Goal: Check status: Check status

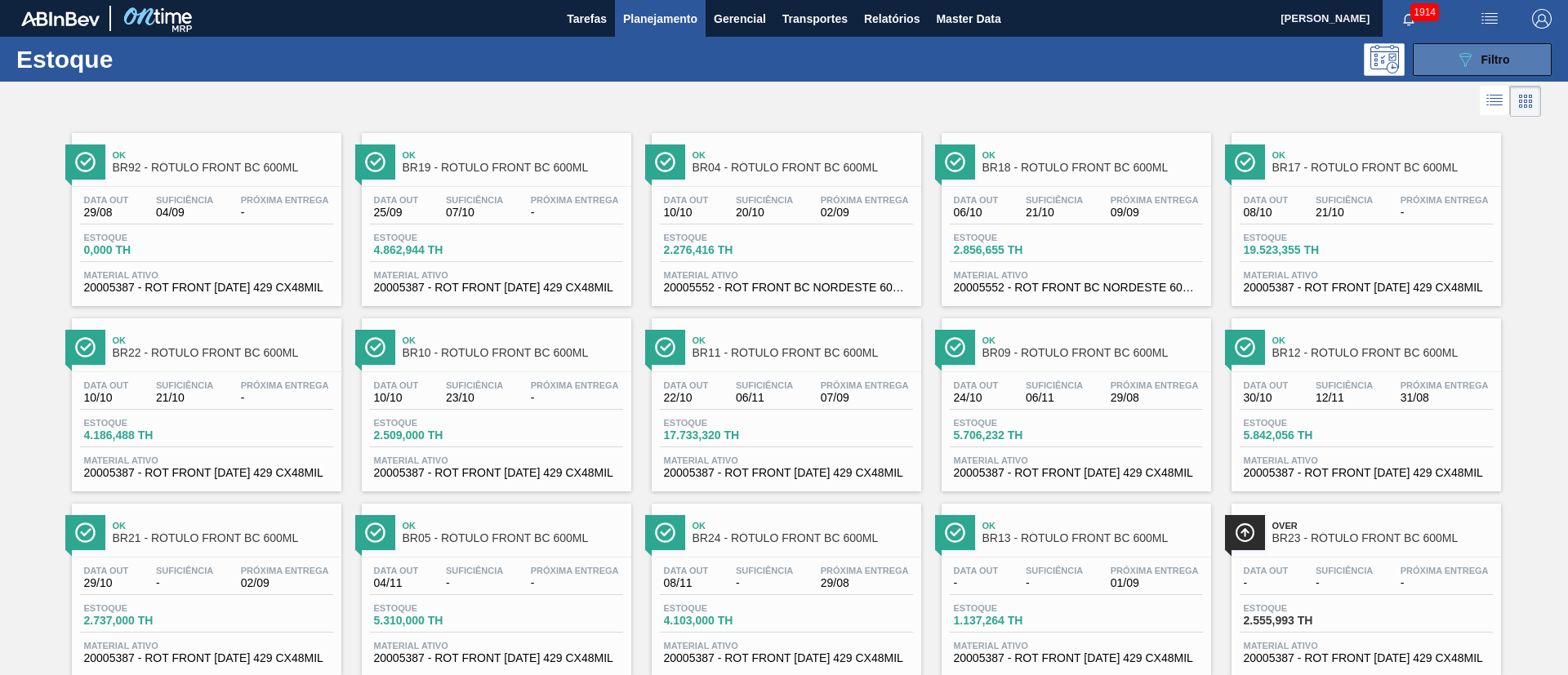
click at [1442, 65] on button "089F7B8B-B2A5-4AFE-B5C0-19BA573D28AC Filtro" at bounding box center [1483, 59] width 139 height 33
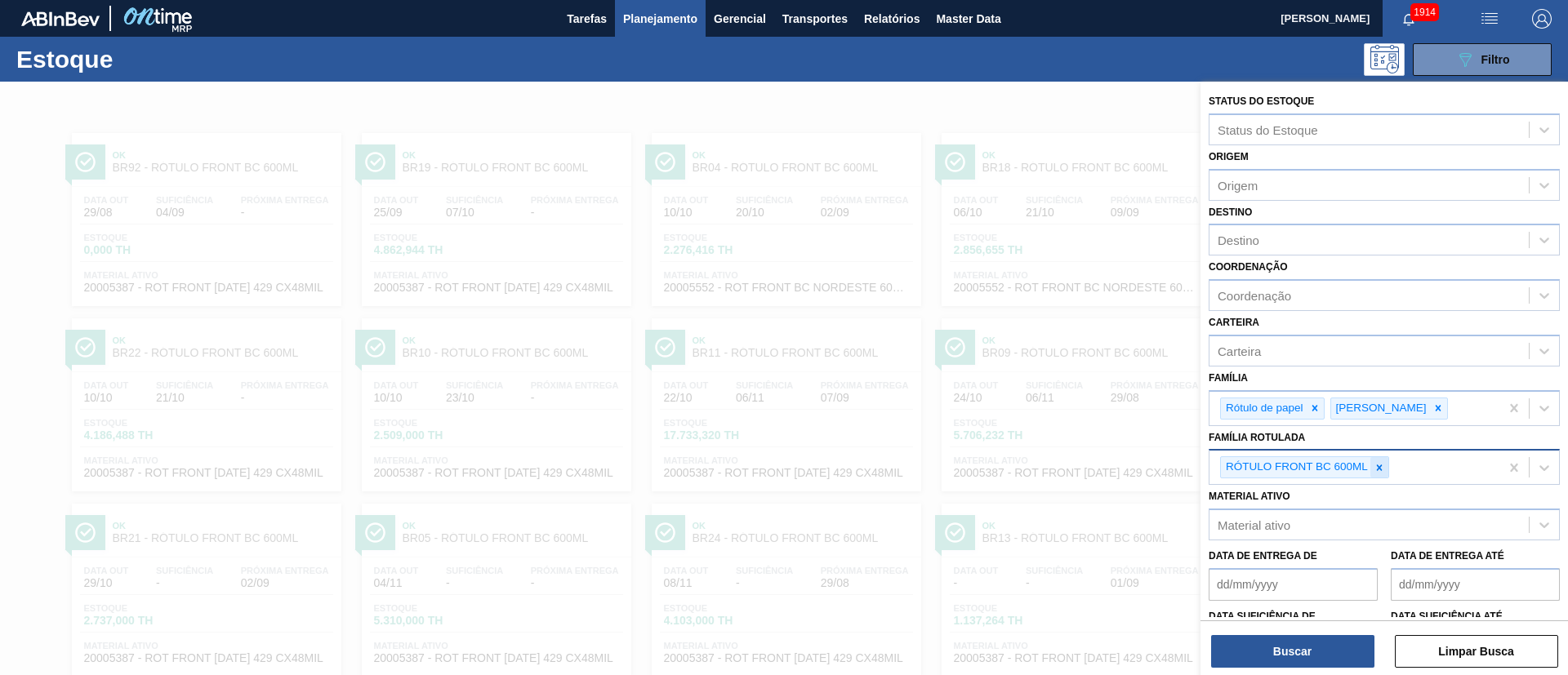
click at [1375, 468] on icon at bounding box center [1379, 468] width 11 height 11
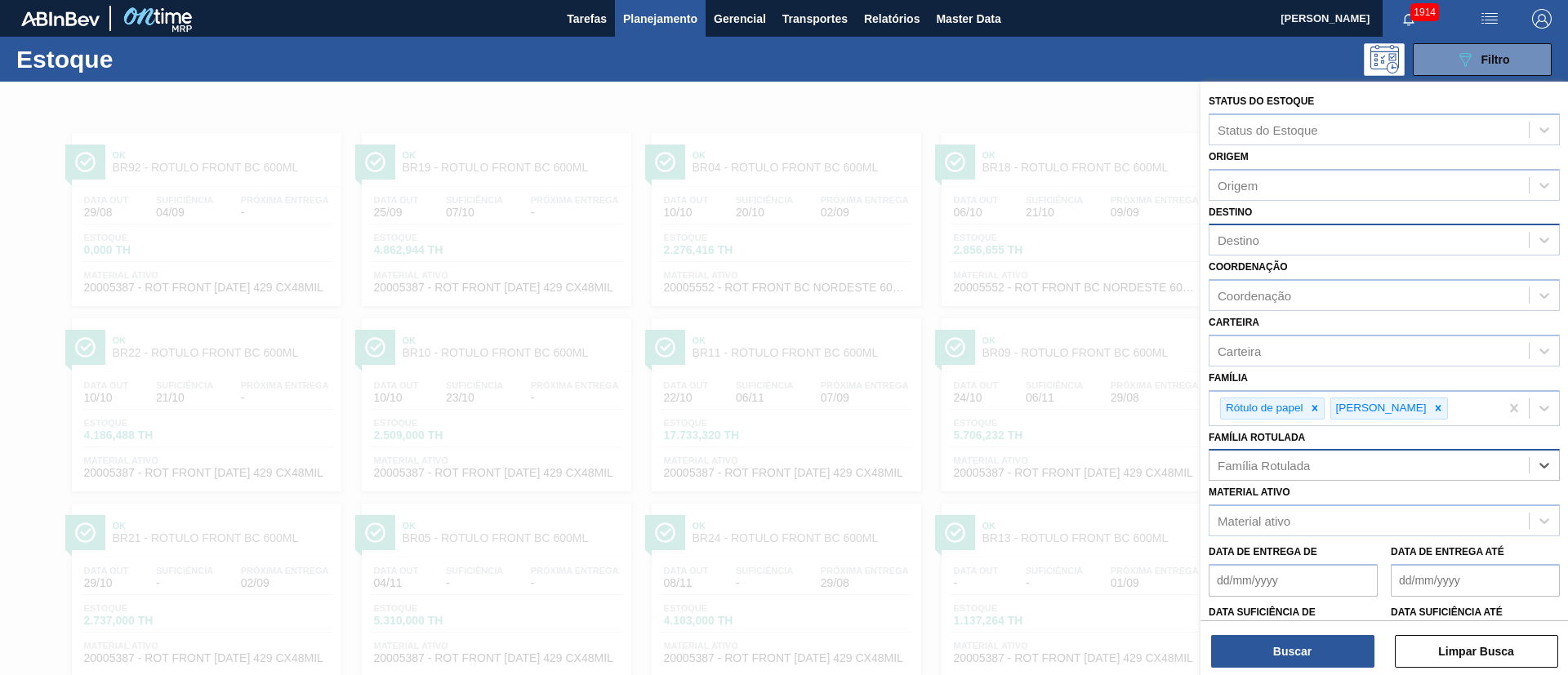
click at [1235, 244] on div "Destino" at bounding box center [1238, 240] width 41 height 14
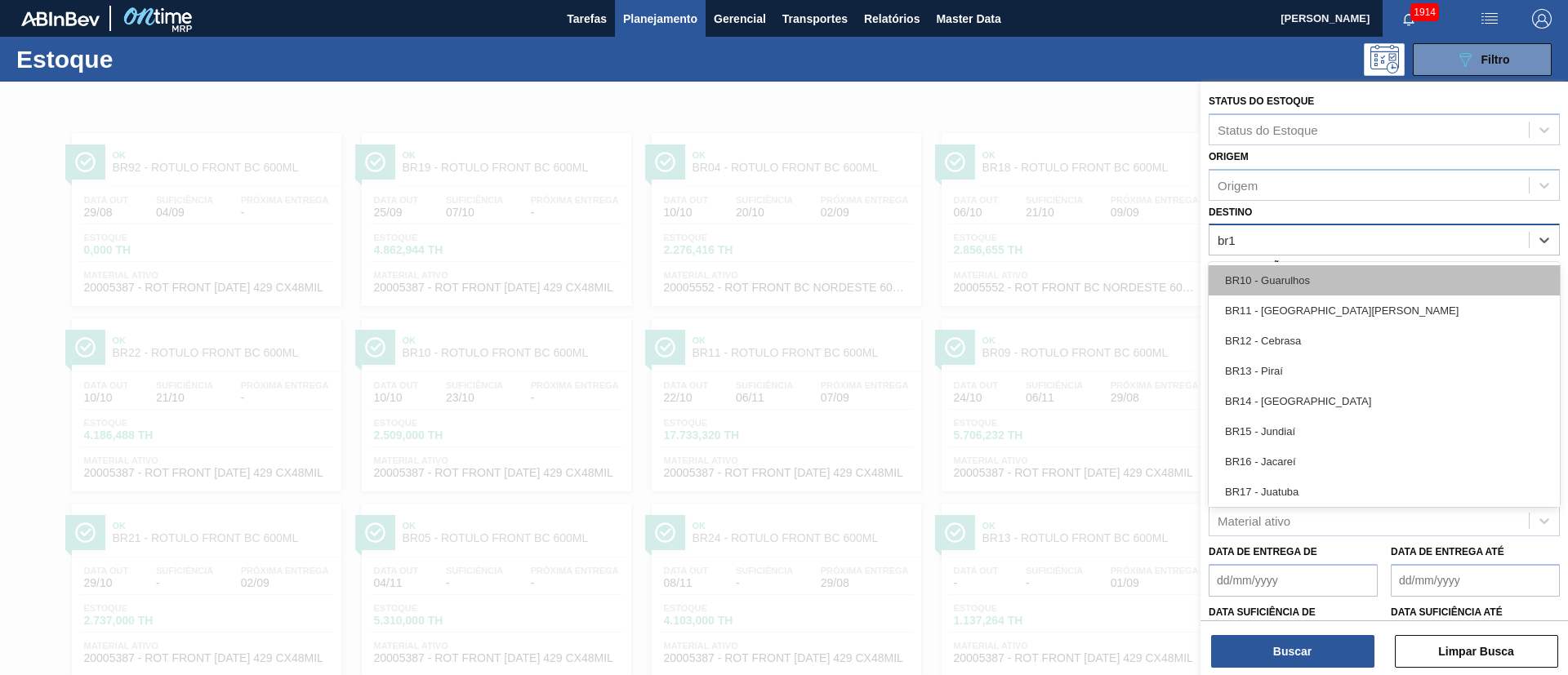
type input "br18"
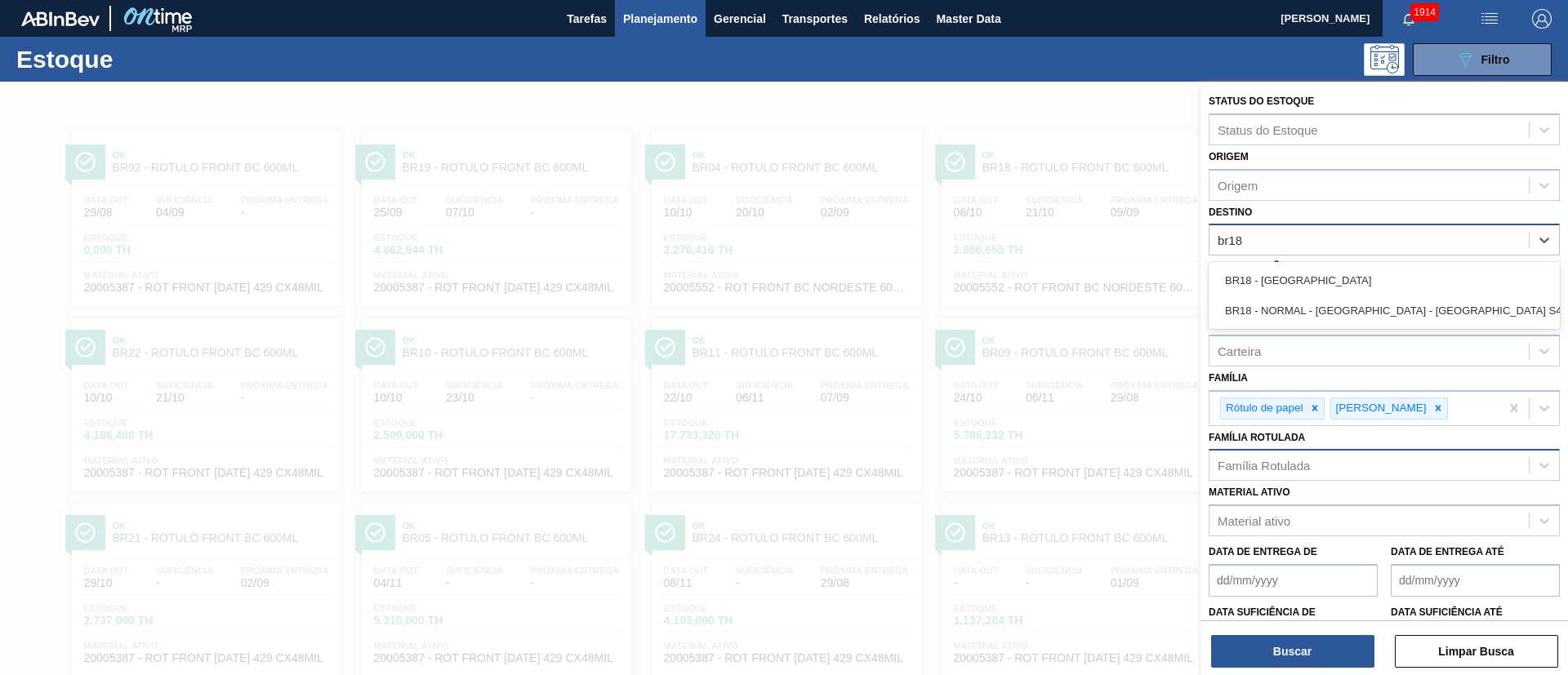
drag, startPoint x: 1320, startPoint y: 283, endPoint x: 1317, endPoint y: 298, distance: 15.3
click at [1318, 283] on div "BR18 - [GEOGRAPHIC_DATA]" at bounding box center [1384, 281] width 351 height 30
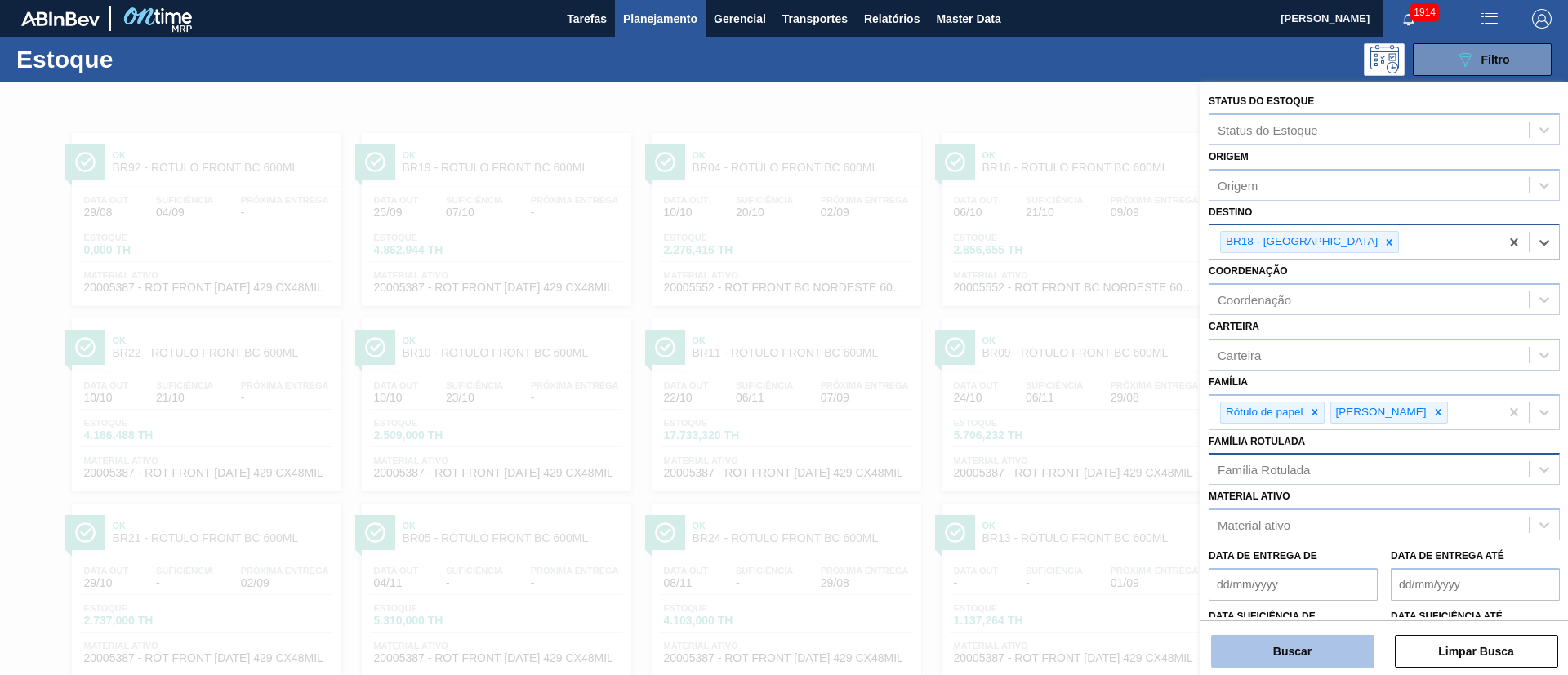
click at [1289, 650] on button "Buscar" at bounding box center [1293, 652] width 163 height 33
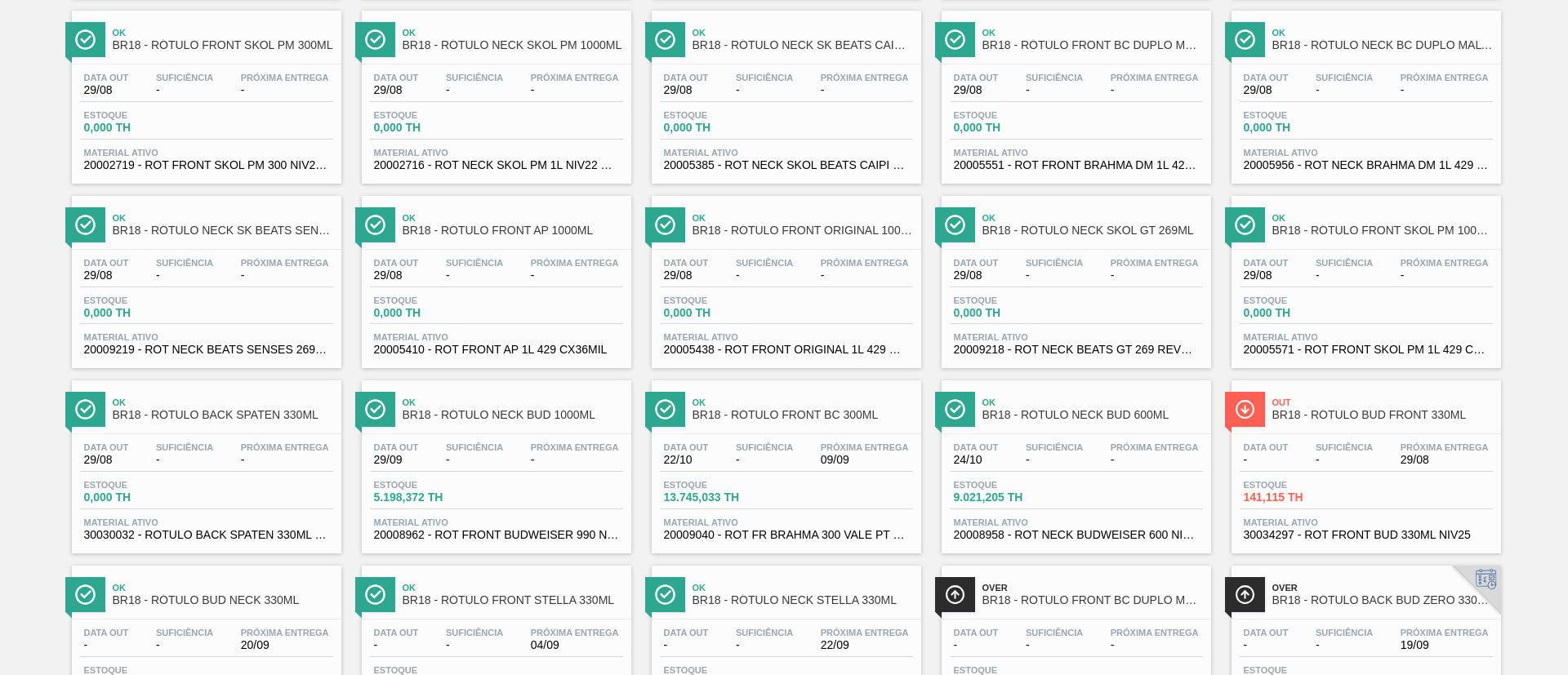
scroll to position [1102, 0]
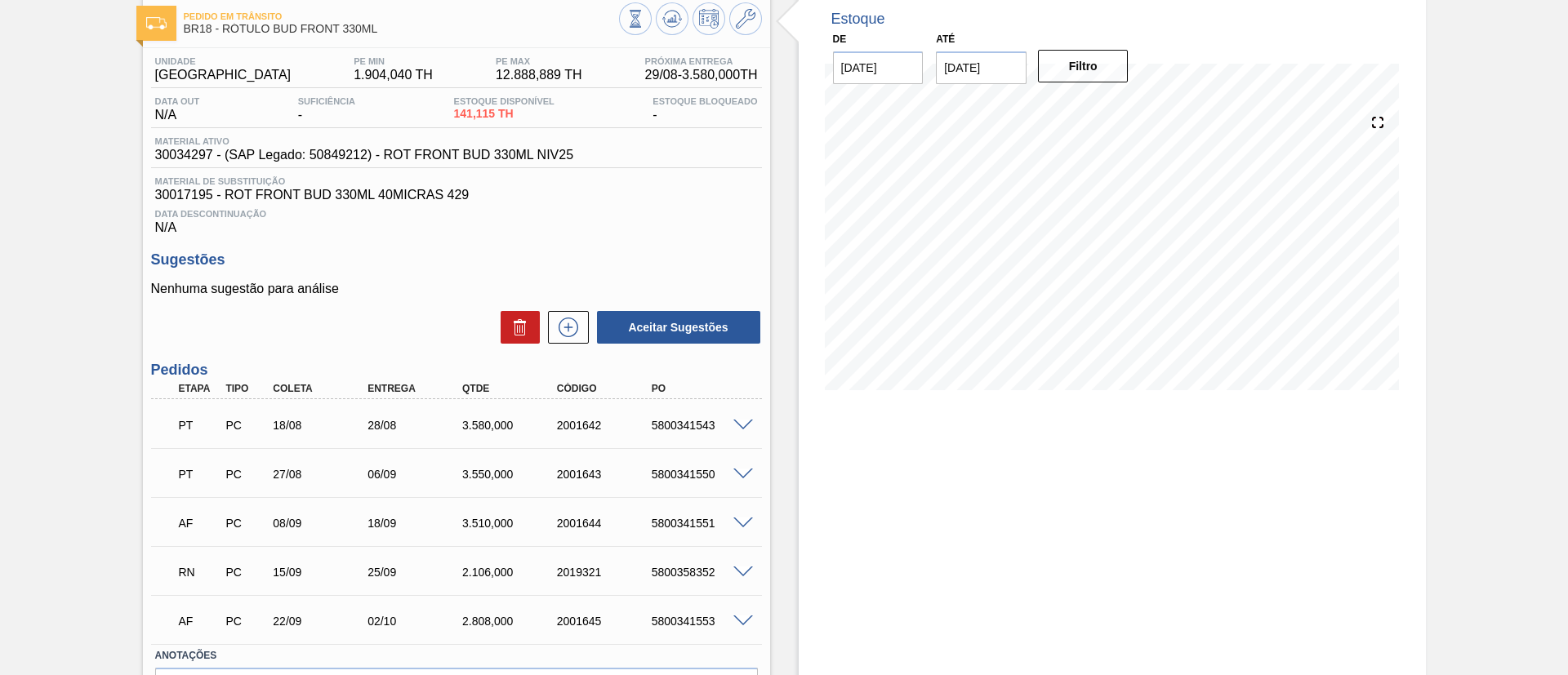
scroll to position [191, 0]
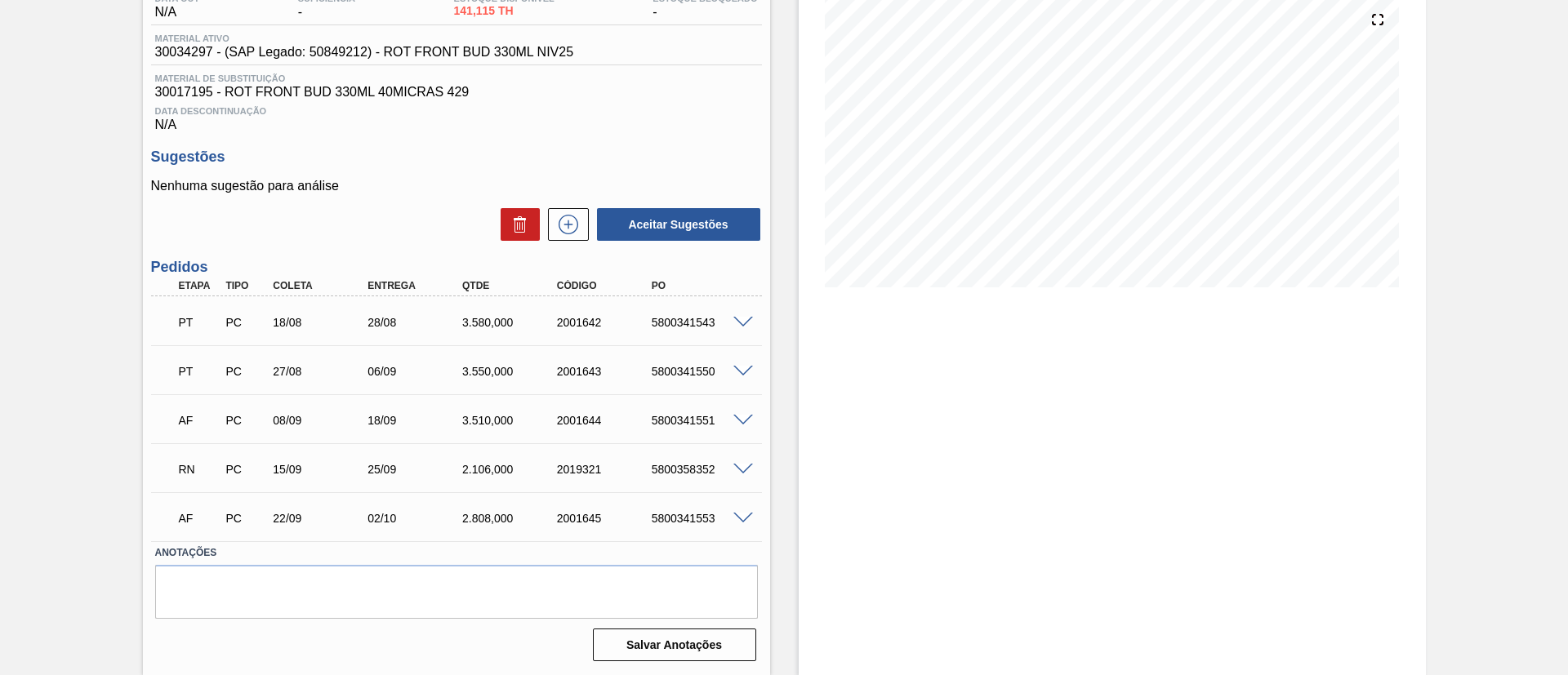
click at [744, 467] on span at bounding box center [743, 469] width 20 height 12
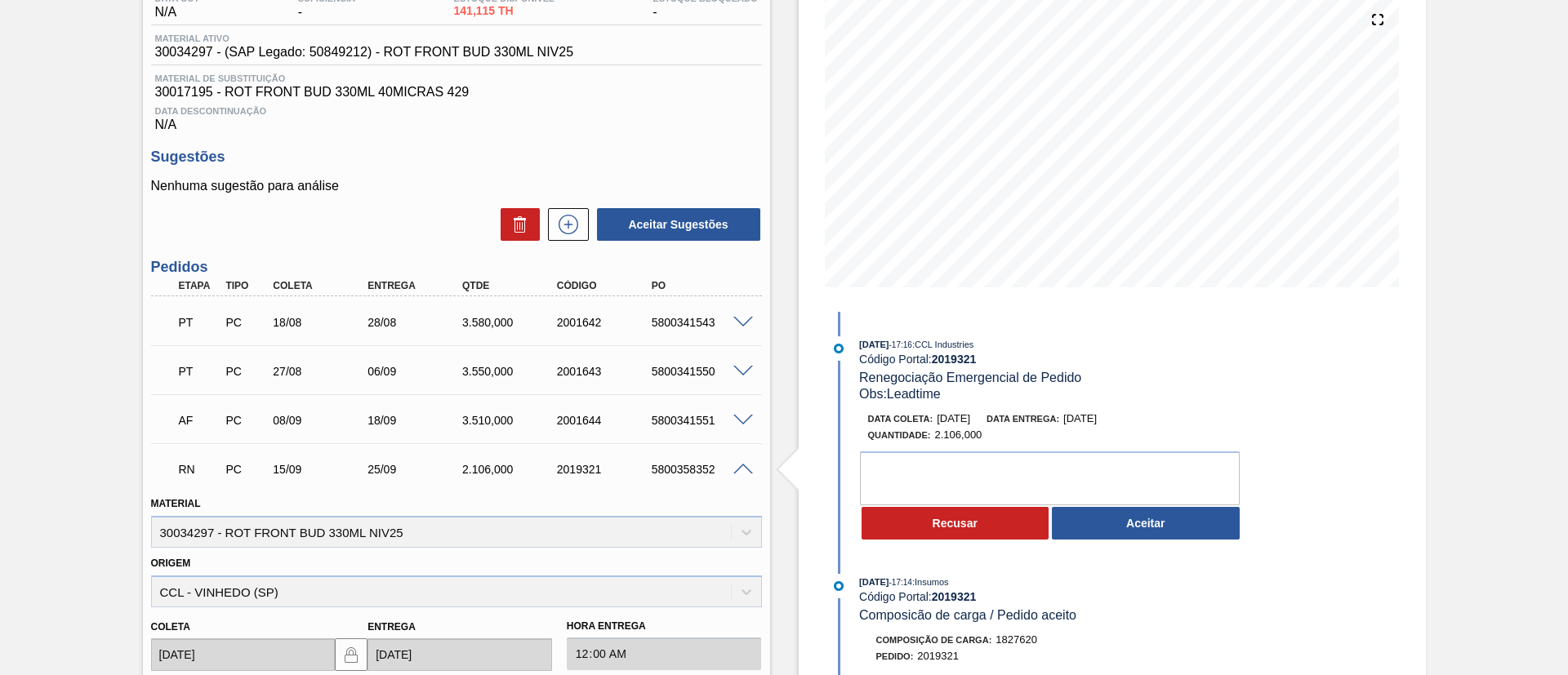
scroll to position [313, 0]
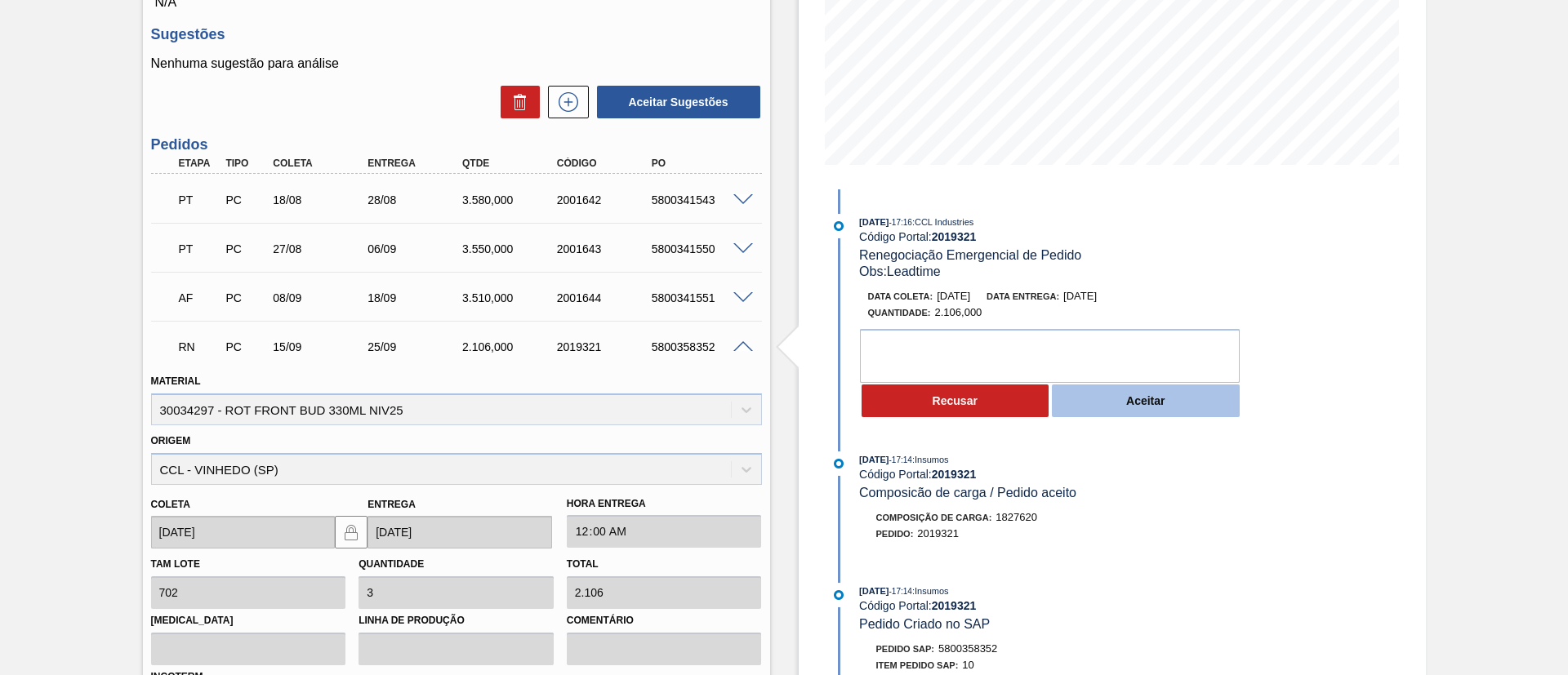
click at [1102, 405] on button "Aceitar" at bounding box center [1145, 401] width 188 height 33
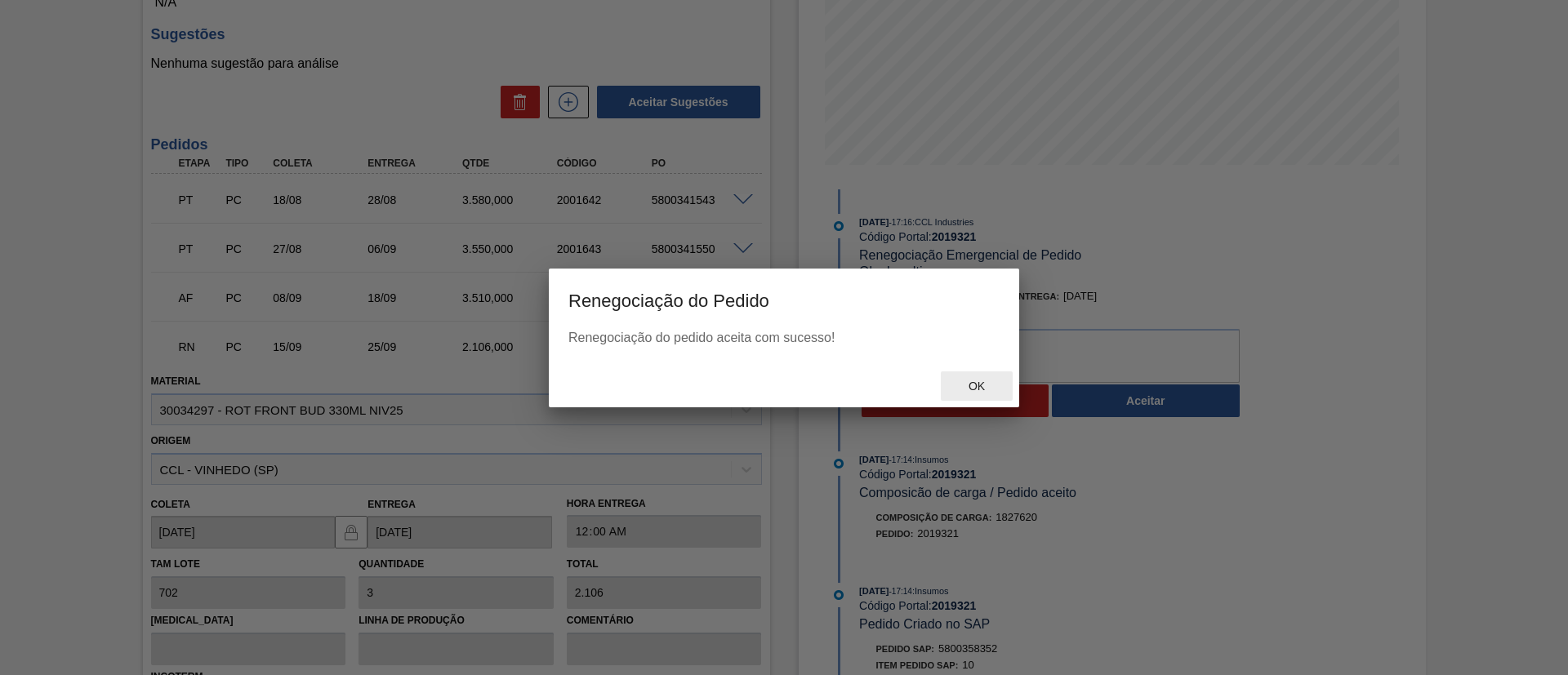
click at [961, 381] on span "Ok" at bounding box center [976, 386] width 42 height 13
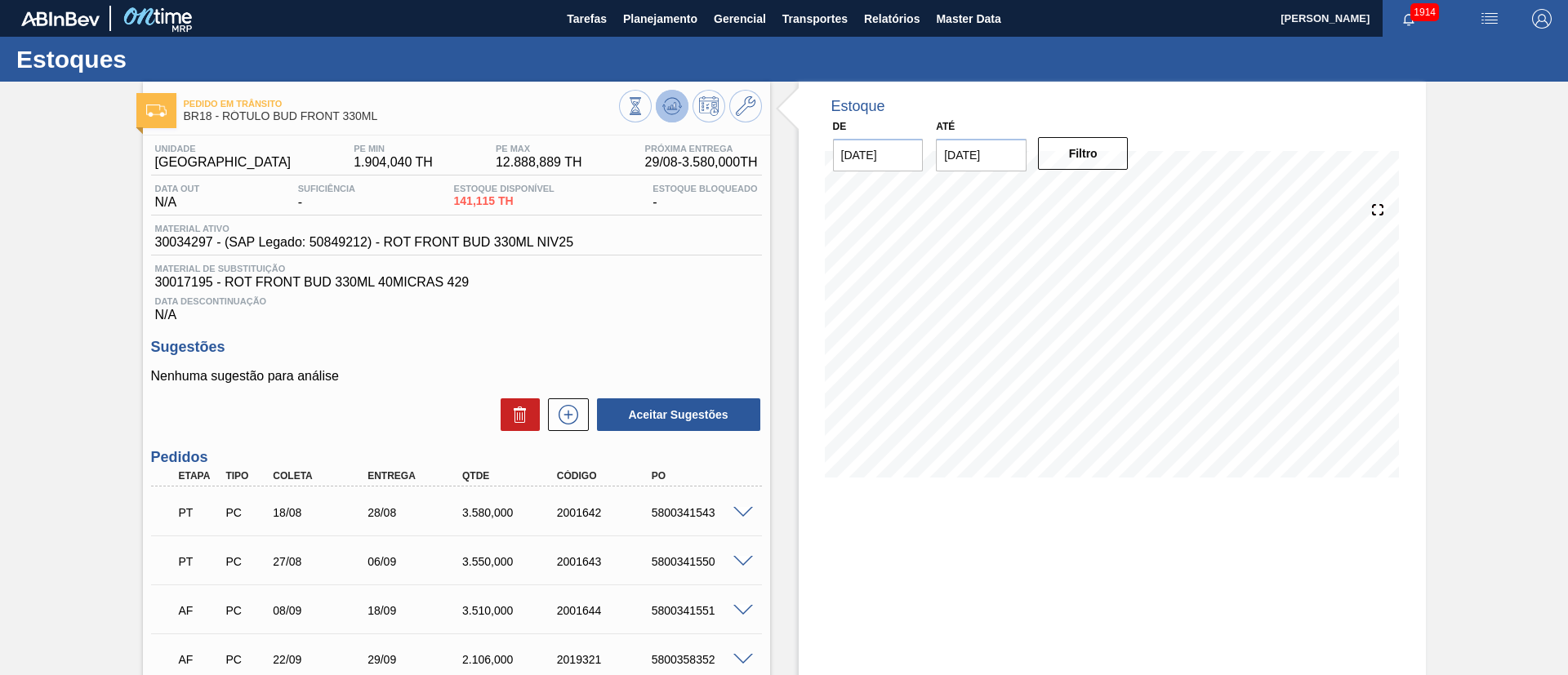
click at [644, 97] on icon at bounding box center [635, 105] width 18 height 18
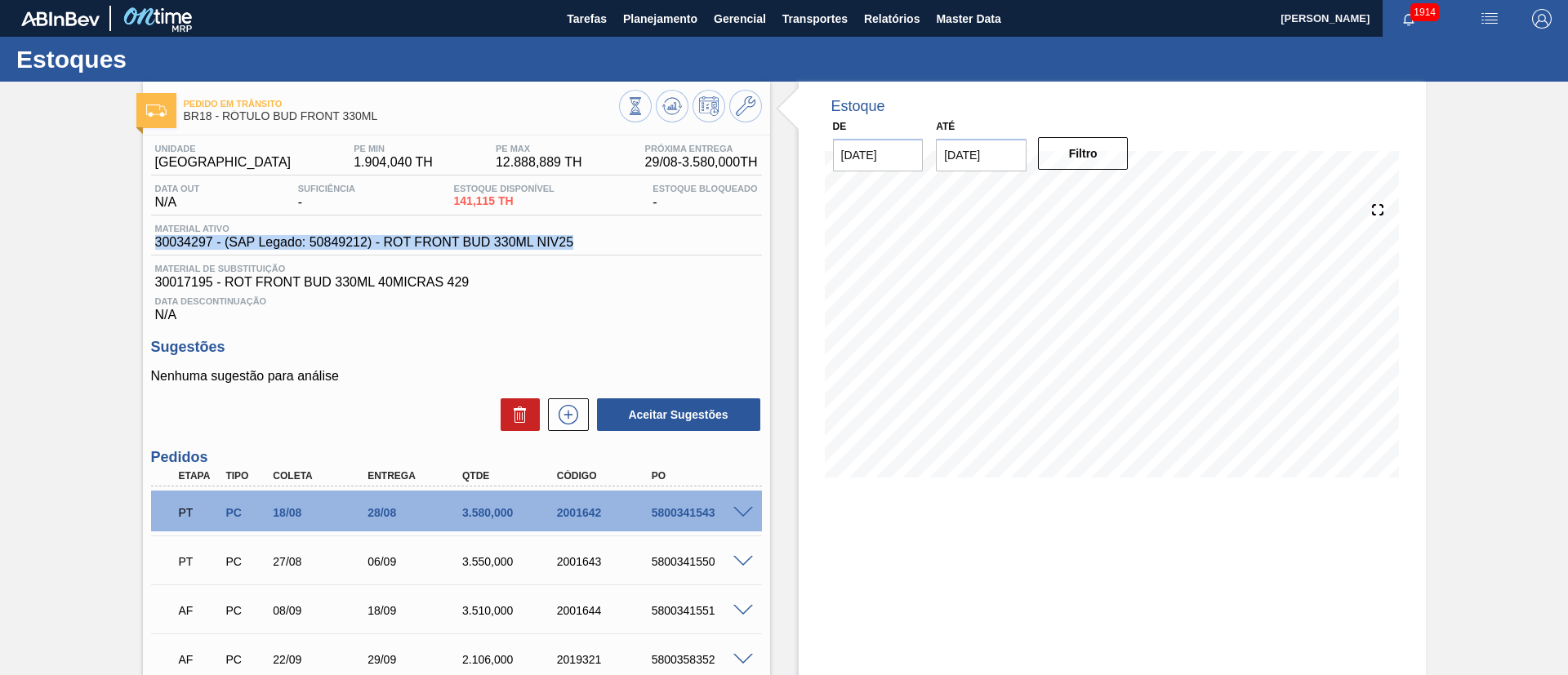
drag, startPoint x: 580, startPoint y: 238, endPoint x: 131, endPoint y: 238, distance: 449.0
click at [131, 238] on div "Pedido em Trânsito BR18 - RÓTULO BUD FRONT 330ML Unidade Pernambuco PE MIN 1.90…" at bounding box center [784, 473] width 1568 height 784
copy span "30034297 - (SAP Legado: 50849212) - ROT FRONT BUD 330ML NIV25"
click at [630, 99] on icon at bounding box center [635, 105] width 18 height 18
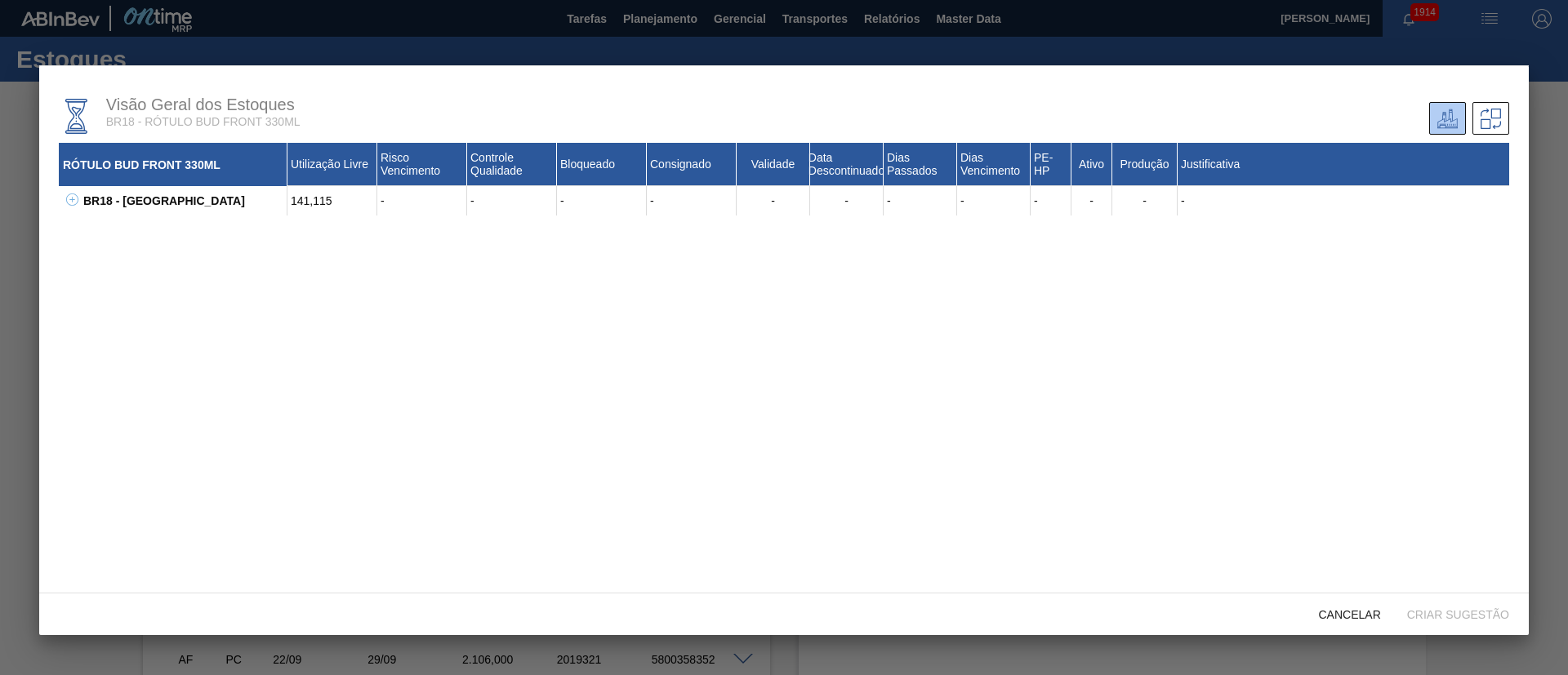
click at [70, 199] on icon at bounding box center [72, 199] width 6 height 1
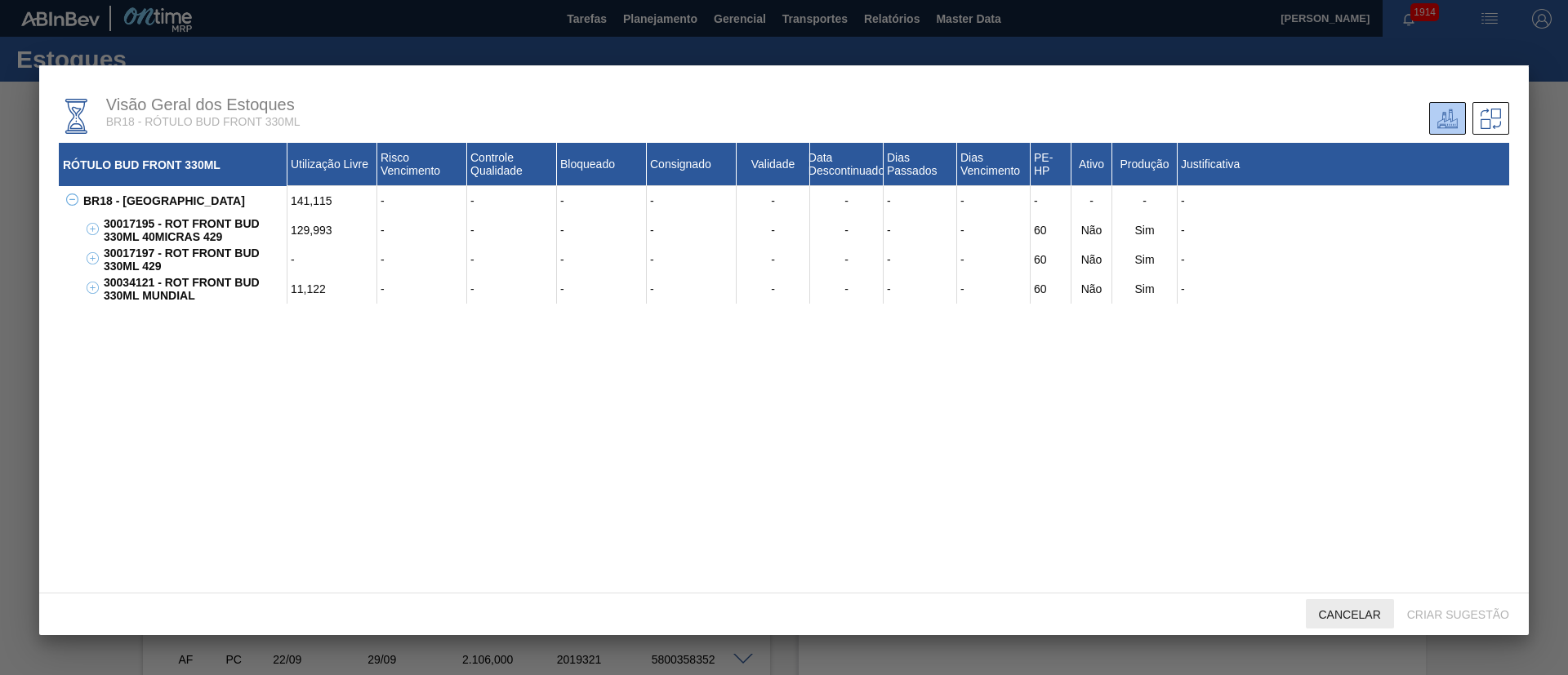
click at [1334, 604] on div "Cancelar" at bounding box center [1350, 614] width 88 height 30
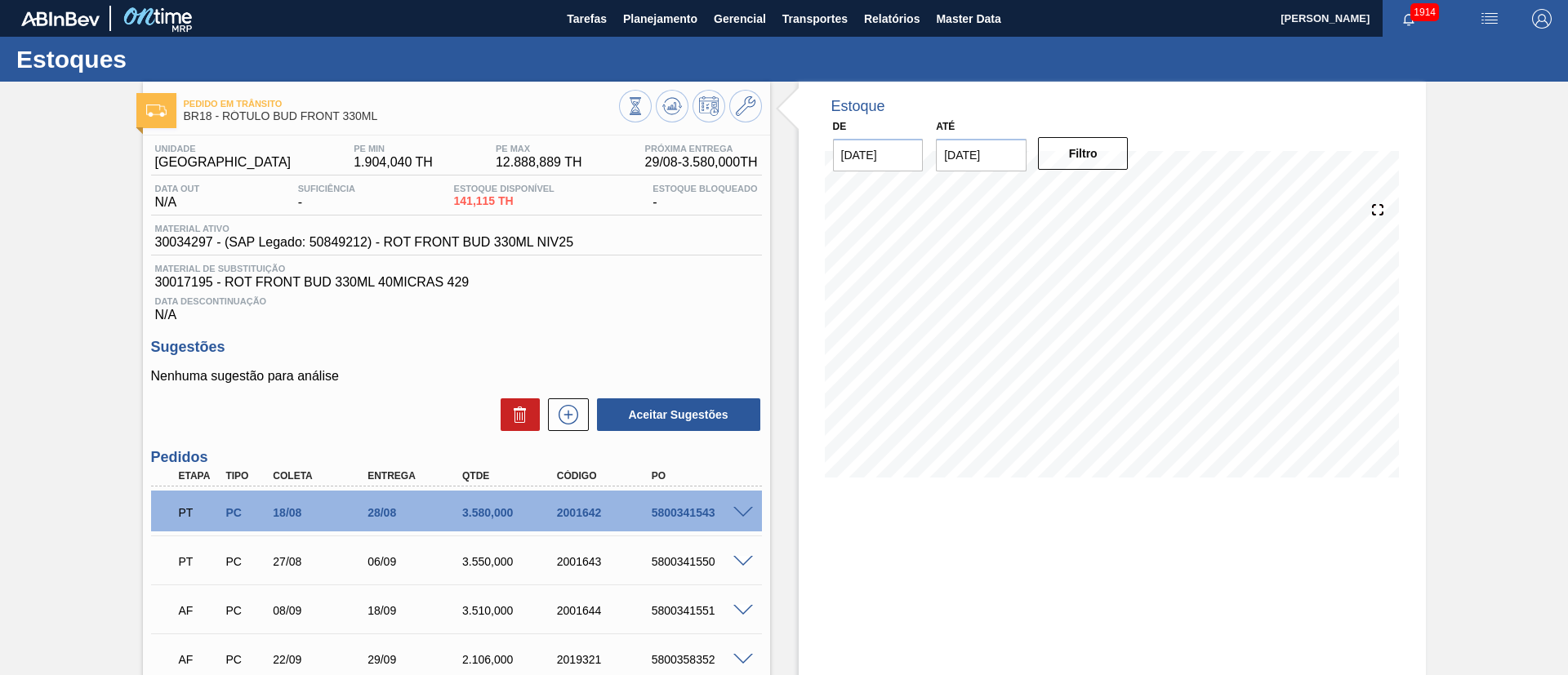
click at [400, 344] on h3 "Sugestões" at bounding box center [456, 347] width 611 height 17
